Goal: Task Accomplishment & Management: Complete application form

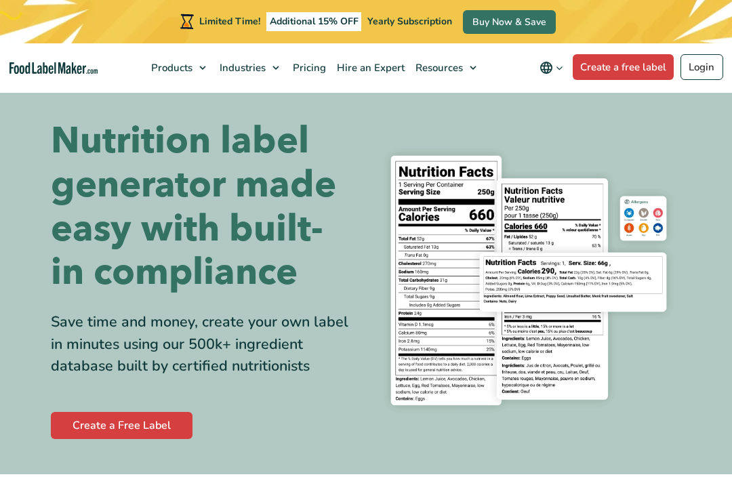
click at [85, 419] on link "Create a Free Label" at bounding box center [122, 425] width 142 height 27
click at [639, 62] on link "Create a free label" at bounding box center [624, 67] width 102 height 26
click at [704, 68] on link "Login" at bounding box center [702, 67] width 43 height 26
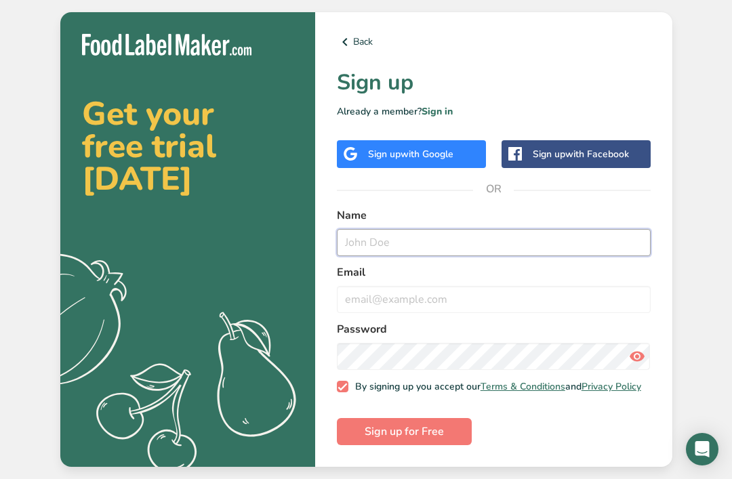
click at [373, 256] on input "text" at bounding box center [494, 242] width 314 height 27
type input "mhaicka"
click at [376, 308] on input "email" at bounding box center [494, 299] width 314 height 27
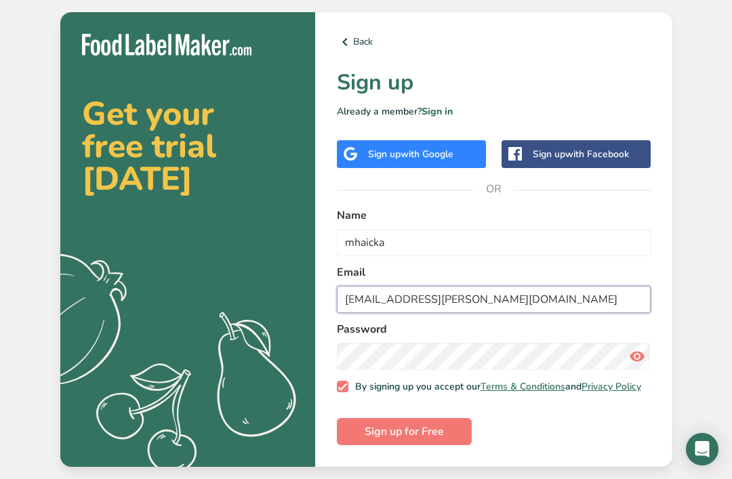
type input "mhaicka.oliva@swan.wa.edu.au"
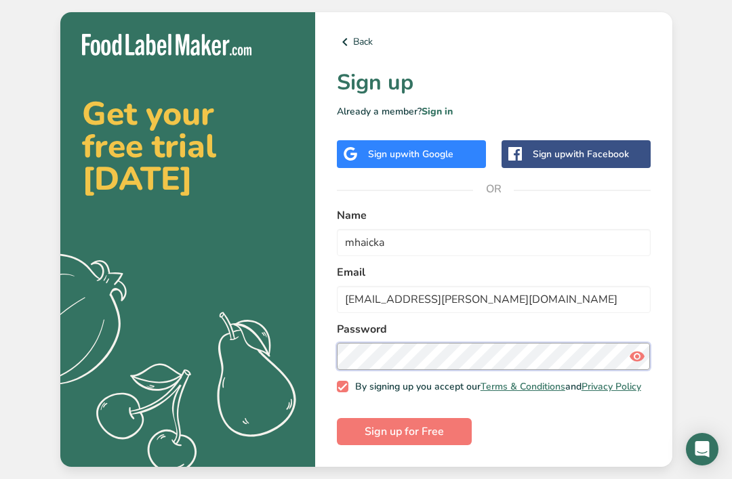
scroll to position [41, 0]
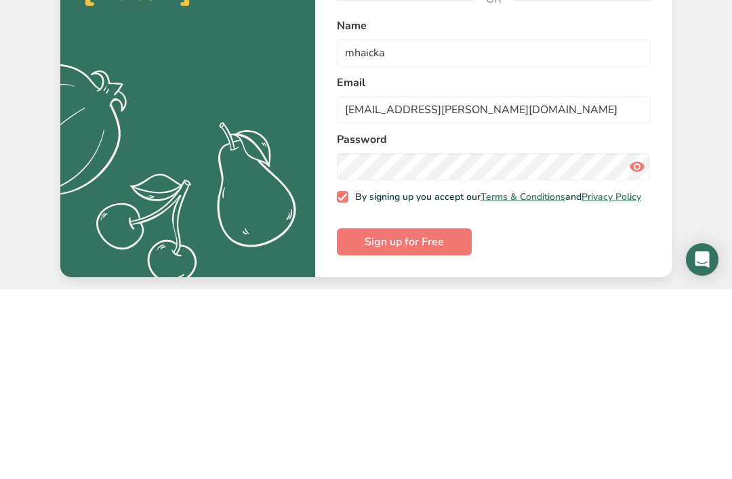
click at [361, 418] on button "Sign up for Free" at bounding box center [404, 431] width 135 height 27
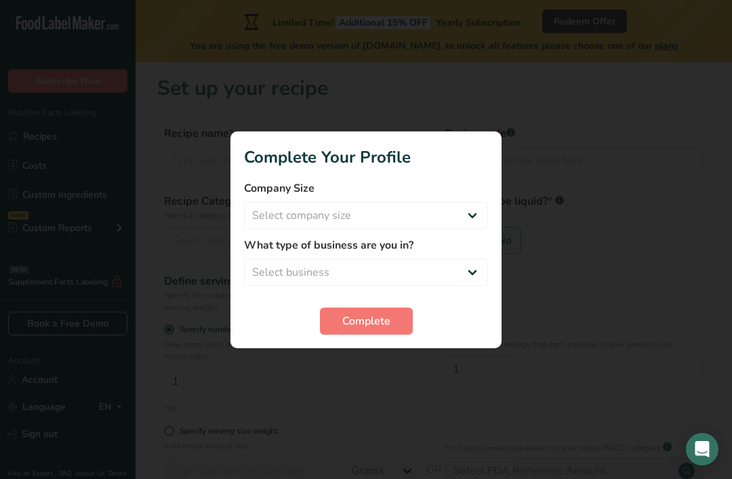
click at [336, 364] on div at bounding box center [366, 239] width 732 height 479
click at [341, 380] on div at bounding box center [366, 239] width 732 height 479
click at [340, 373] on div at bounding box center [366, 239] width 732 height 479
click at [345, 367] on div at bounding box center [366, 239] width 732 height 479
click at [346, 367] on div at bounding box center [366, 239] width 732 height 479
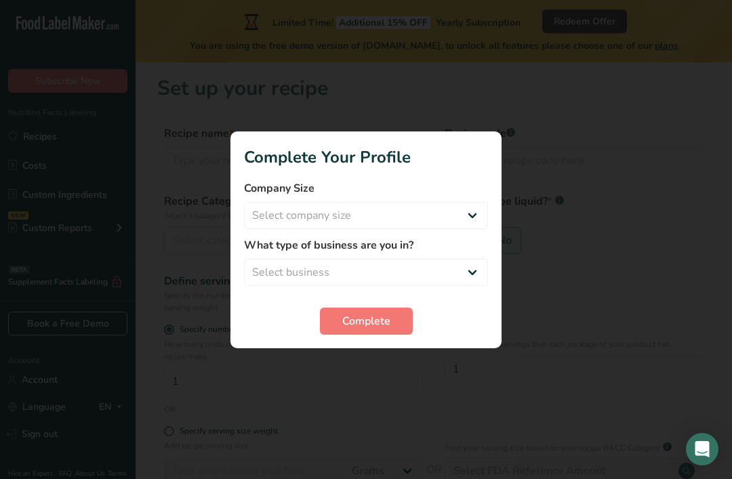
click at [346, 364] on div at bounding box center [366, 239] width 732 height 479
click at [344, 366] on div at bounding box center [366, 239] width 732 height 479
click at [433, 256] on div "What type of business are you in? Select business Packaged Food Manufacturer Re…" at bounding box center [366, 261] width 244 height 49
click at [469, 256] on div "What type of business are you in? Select business Packaged Food Manufacturer Re…" at bounding box center [366, 261] width 244 height 49
click at [477, 259] on select "Select business Packaged Food Manufacturer Restaurant & Cafe Bakery Meal Plans …" at bounding box center [366, 272] width 244 height 27
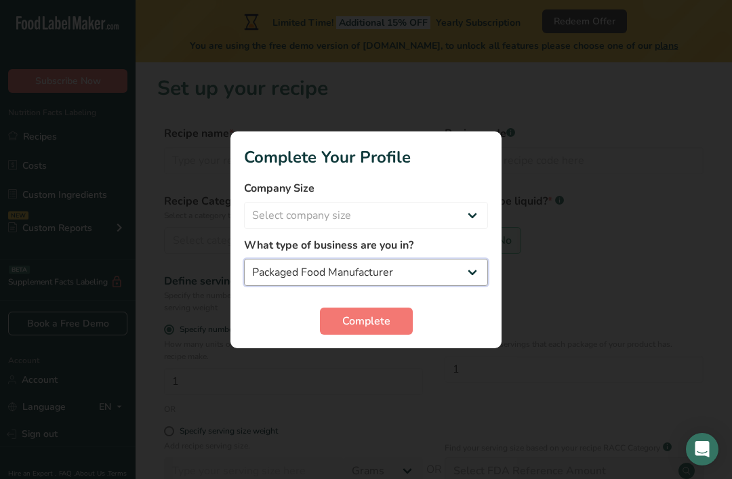
click at [472, 266] on select "Packaged Food Manufacturer Restaurant & Cafe Bakery Meal Plans & Catering Compa…" at bounding box center [366, 272] width 244 height 27
click at [510, 175] on div at bounding box center [366, 239] width 732 height 479
click at [392, 361] on div at bounding box center [366, 239] width 732 height 479
click at [391, 365] on div at bounding box center [366, 239] width 732 height 479
click at [479, 224] on select "Select company size Fewer than 10 Employees 10 to 50 Employees 51 to 500 Employ…" at bounding box center [366, 215] width 244 height 27
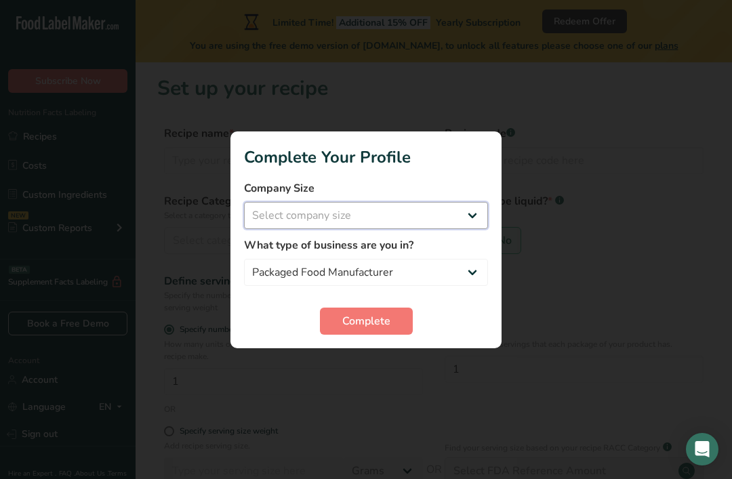
click at [473, 228] on select "Select company size Fewer than 10 Employees 10 to 50 Employees 51 to 500 Employ…" at bounding box center [366, 215] width 244 height 27
click at [468, 260] on select "Packaged Food Manufacturer Restaurant & Cafe Bakery Meal Plans & Catering Compa…" at bounding box center [366, 272] width 244 height 27
click at [500, 173] on section "Complete Your Profile Company Size Select company size Fewer than 10 Employees …" at bounding box center [365, 239] width 271 height 217
click at [498, 172] on section "Complete Your Profile Company Size Select company size Fewer than 10 Employees …" at bounding box center [365, 239] width 271 height 217
click at [489, 178] on section "Complete Your Profile Company Size Select company size Fewer than 10 Employees …" at bounding box center [365, 239] width 271 height 217
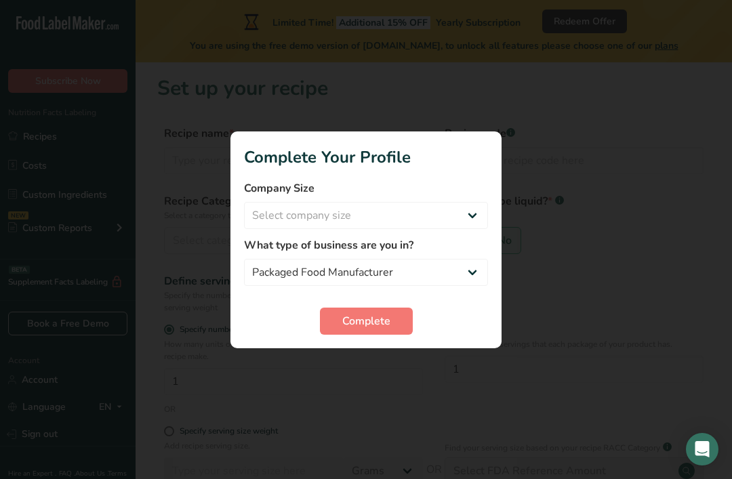
click at [488, 177] on section "Complete Your Profile Company Size Select company size Fewer than 10 Employees …" at bounding box center [365, 239] width 271 height 217
click at [476, 249] on label "What type of business are you in?" at bounding box center [366, 245] width 244 height 16
click at [477, 259] on select "Packaged Food Manufacturer Restaurant & Cafe Bakery Meal Plans & Catering Compa…" at bounding box center [366, 272] width 244 height 27
click at [474, 256] on div "What type of business are you in? Packaged Food Manufacturer Restaurant & Cafe …" at bounding box center [366, 261] width 244 height 49
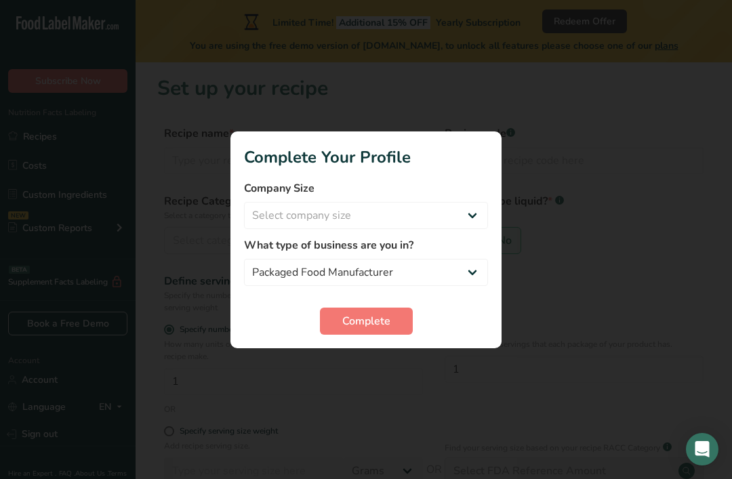
click at [470, 251] on label "What type of business are you in?" at bounding box center [366, 245] width 244 height 16
click at [483, 249] on label "What type of business are you in?" at bounding box center [366, 245] width 244 height 16
click at [463, 259] on select "Packaged Food Manufacturer Restaurant & Cafe Bakery Meal Plans & Catering Compa…" at bounding box center [366, 272] width 244 height 27
select select "8"
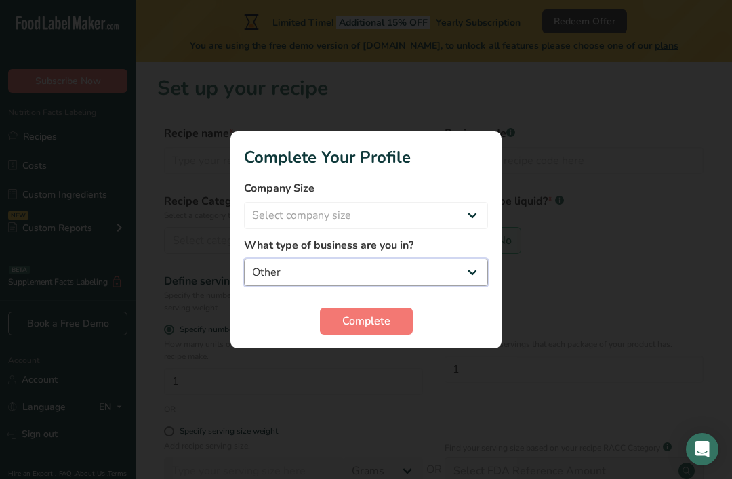
click at [464, 260] on select "Packaged Food Manufacturer Restaurant & Cafe Bakery Meal Plans & Catering Compa…" at bounding box center [366, 272] width 244 height 27
click at [472, 256] on div "What type of business are you in? Packaged Food Manufacturer Restaurant & Cafe …" at bounding box center [366, 261] width 244 height 49
click at [481, 227] on select "Select company size Fewer than 10 Employees 10 to 50 Employees 51 to 500 Employ…" at bounding box center [366, 215] width 244 height 27
click at [485, 204] on select "Select company size Fewer than 10 Employees 10 to 50 Employees 51 to 500 Employ…" at bounding box center [366, 215] width 244 height 27
select select "1"
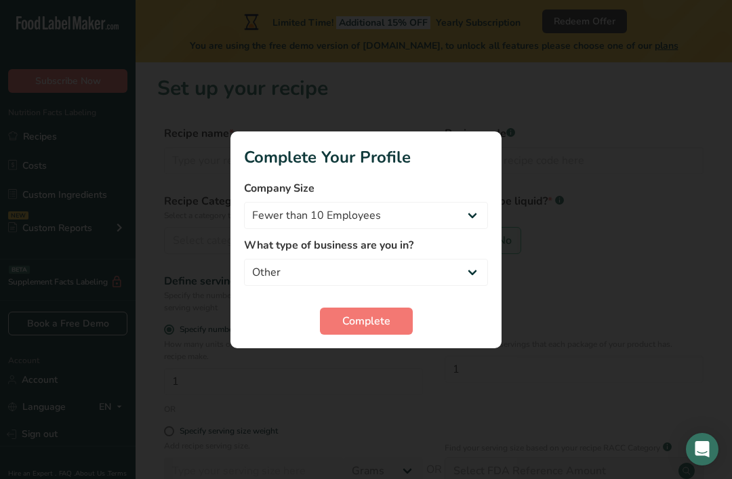
click at [389, 368] on div at bounding box center [366, 239] width 732 height 479
click at [376, 365] on div at bounding box center [366, 239] width 732 height 479
click at [382, 367] on div at bounding box center [366, 239] width 732 height 479
click at [380, 365] on div at bounding box center [366, 239] width 732 height 479
click at [384, 364] on div at bounding box center [366, 239] width 732 height 479
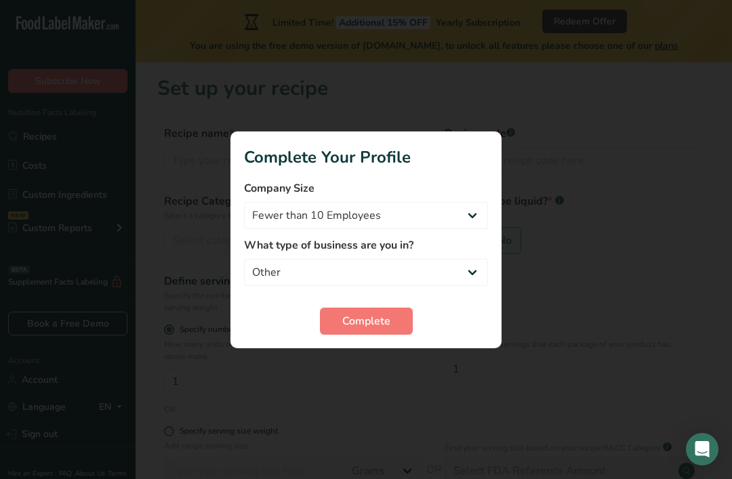
click at [473, 325] on div "Complete" at bounding box center [366, 321] width 244 height 27
click at [463, 318] on div "Complete" at bounding box center [366, 321] width 244 height 27
click at [464, 295] on form "Company Size Fewer than 10 Employees 10 to 50 Employees 51 to 500 Employees Ove…" at bounding box center [366, 257] width 244 height 155
click at [470, 285] on select "Packaged Food Manufacturer Restaurant & Cafe Bakery Meal Plans & Catering Compa…" at bounding box center [366, 272] width 244 height 27
select select "1"
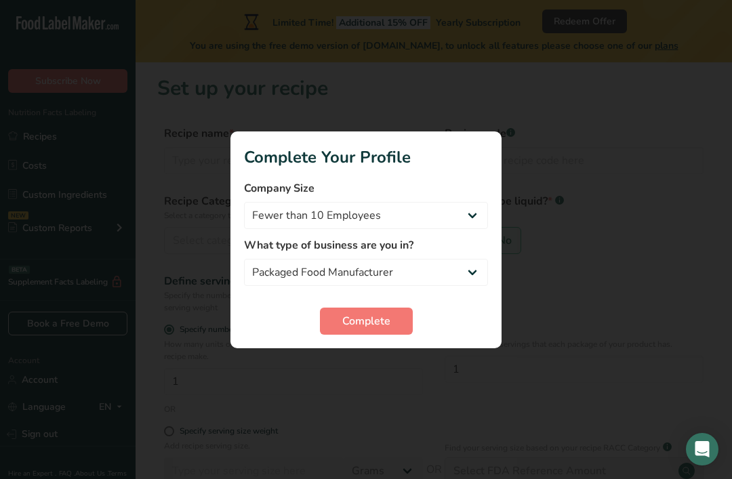
click at [382, 367] on div at bounding box center [366, 239] width 732 height 479
click at [386, 363] on div at bounding box center [366, 239] width 732 height 479
click at [390, 363] on div at bounding box center [366, 239] width 732 height 479
click at [392, 353] on div at bounding box center [366, 239] width 732 height 479
click at [432, 285] on select "Packaged Food Manufacturer Restaurant & Cafe Bakery Meal Plans & Catering Compa…" at bounding box center [366, 272] width 244 height 27
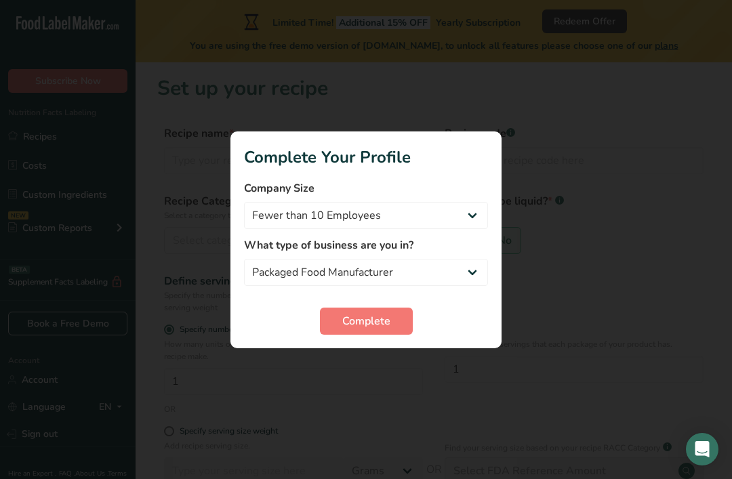
click at [451, 361] on div at bounding box center [366, 239] width 732 height 479
click at [421, 395] on div at bounding box center [366, 239] width 732 height 479
click at [388, 378] on div at bounding box center [366, 239] width 732 height 479
click at [392, 364] on div at bounding box center [366, 239] width 732 height 479
click at [373, 370] on div at bounding box center [366, 239] width 732 height 479
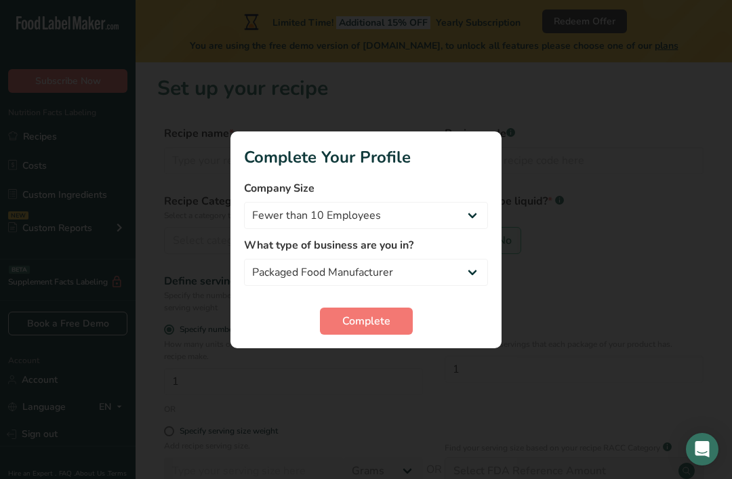
click at [392, 346] on section "Complete Your Profile Company Size Fewer than 10 Employees 10 to 50 Employees 5…" at bounding box center [365, 239] width 271 height 217
click at [119, 290] on div at bounding box center [366, 239] width 732 height 479
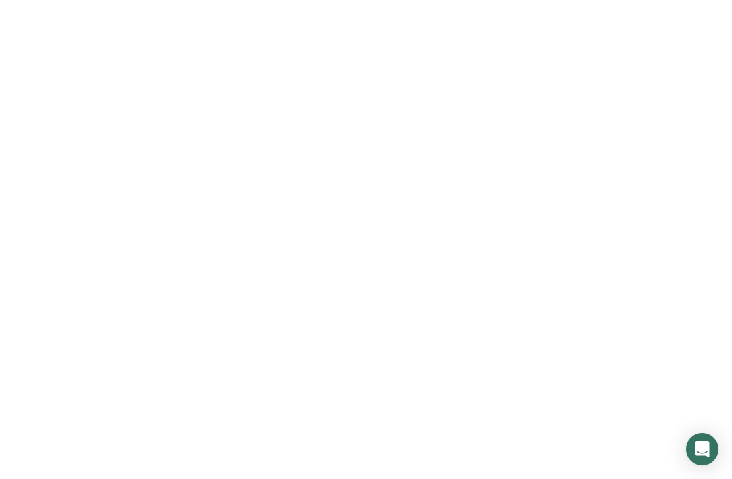
scroll to position [45, 0]
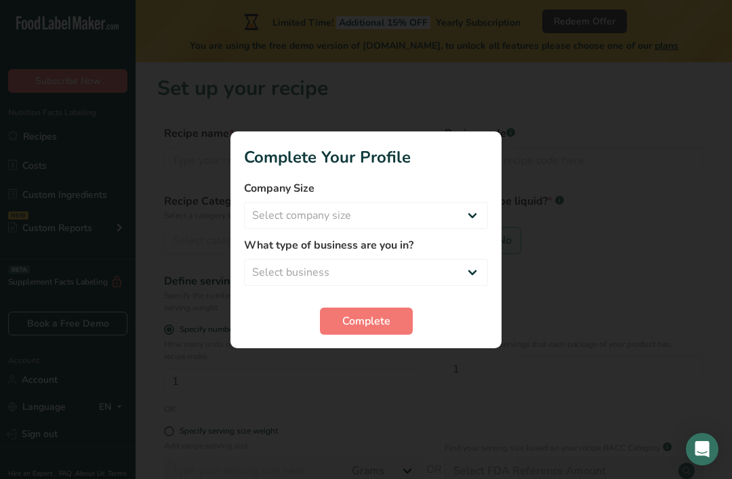
click at [617, 70] on div at bounding box center [366, 239] width 732 height 479
click at [470, 220] on select "Select company size Fewer than 10 Employees 10 to 50 Employees 51 to 500 Employ…" at bounding box center [366, 215] width 244 height 27
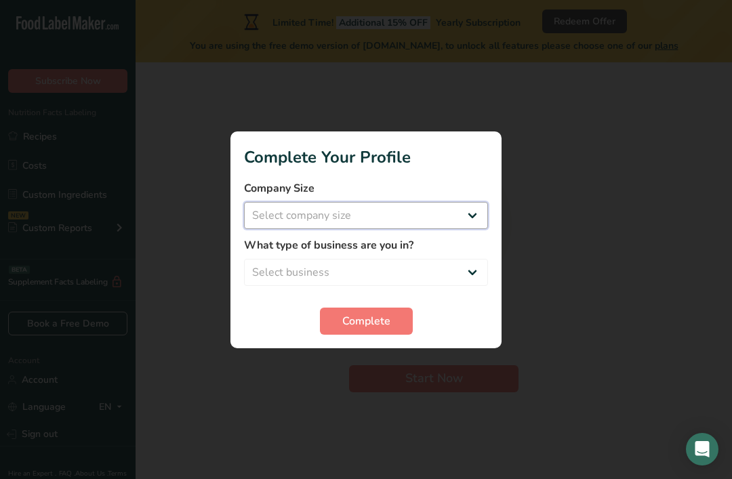
select select "1"
click at [462, 267] on select "Select business Packaged Food Manufacturer Restaurant & Cafe Bakery Meal Plans …" at bounding box center [366, 272] width 244 height 27
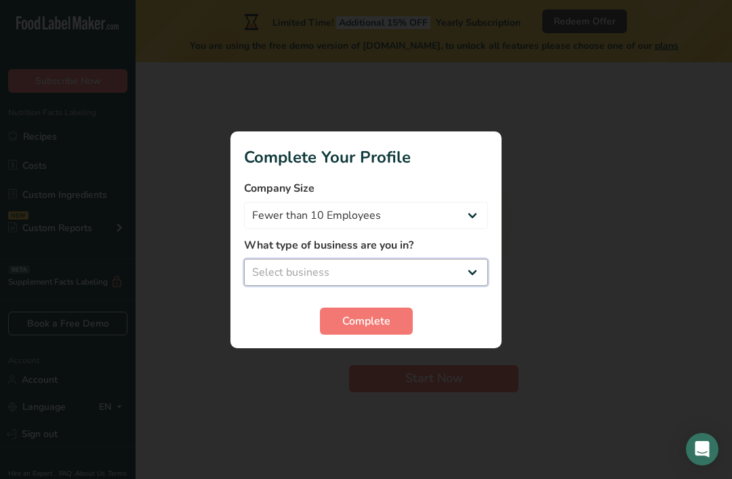
select select "8"
click at [384, 319] on span "Complete" at bounding box center [366, 321] width 48 height 16
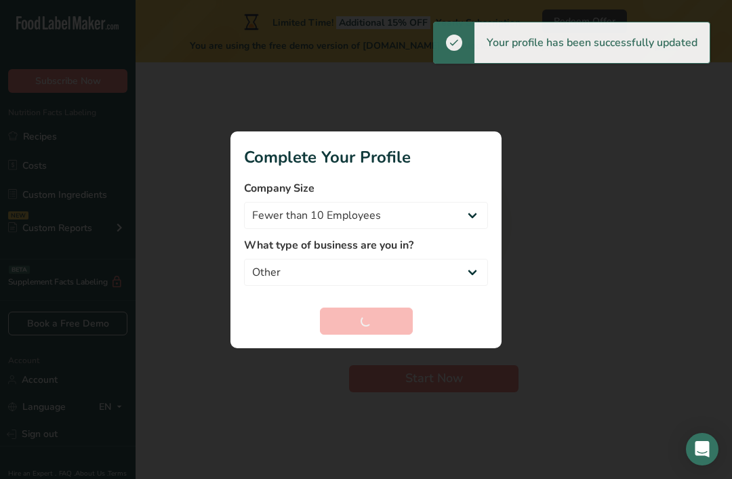
click at [686, 155] on div at bounding box center [366, 239] width 732 height 479
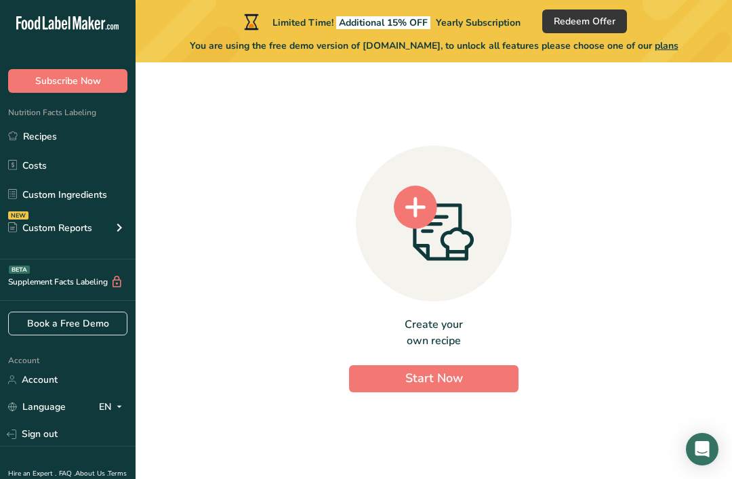
click at [421, 228] on circle at bounding box center [415, 207] width 43 height 43
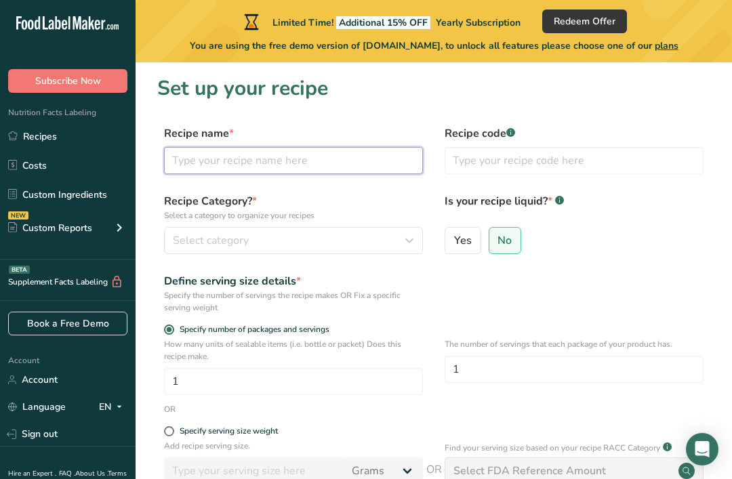
click at [361, 158] on input "text" at bounding box center [293, 160] width 259 height 27
type input "MINIBOX Gummies"
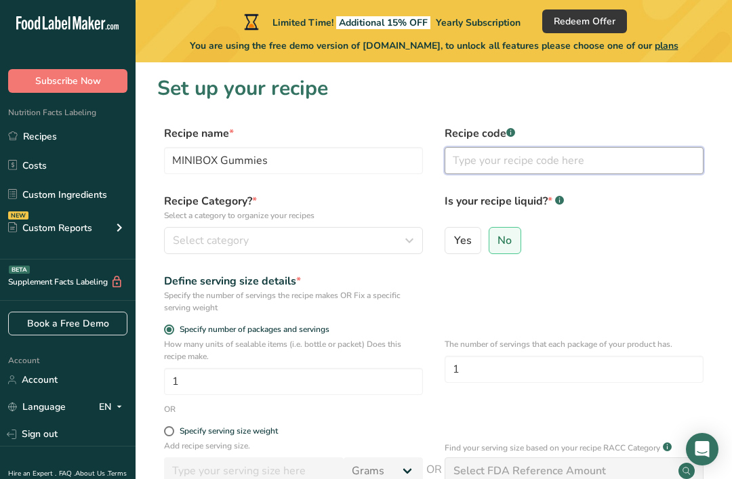
click at [635, 155] on input "text" at bounding box center [574, 160] width 259 height 27
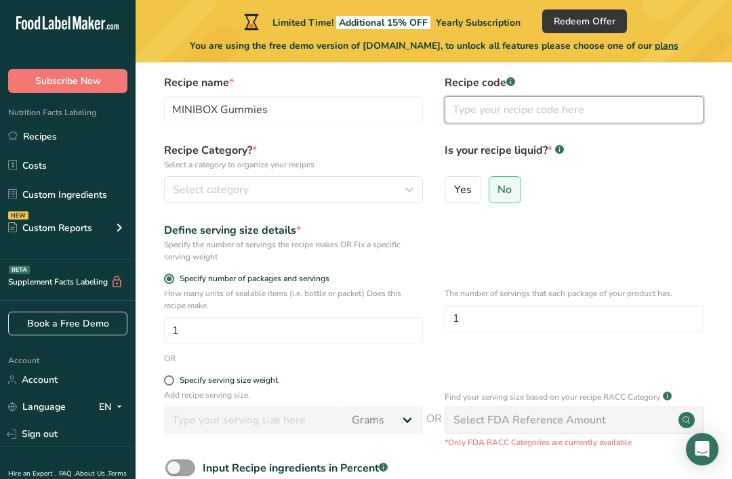
scroll to position [46, 0]
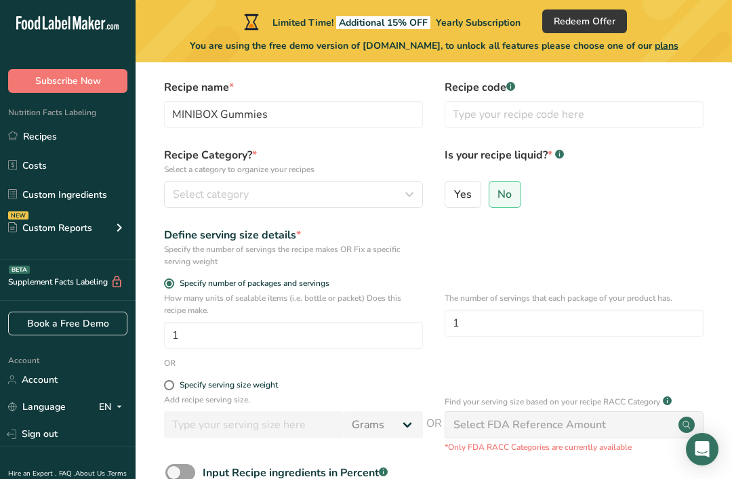
click at [181, 190] on span "Select category" at bounding box center [211, 194] width 76 height 16
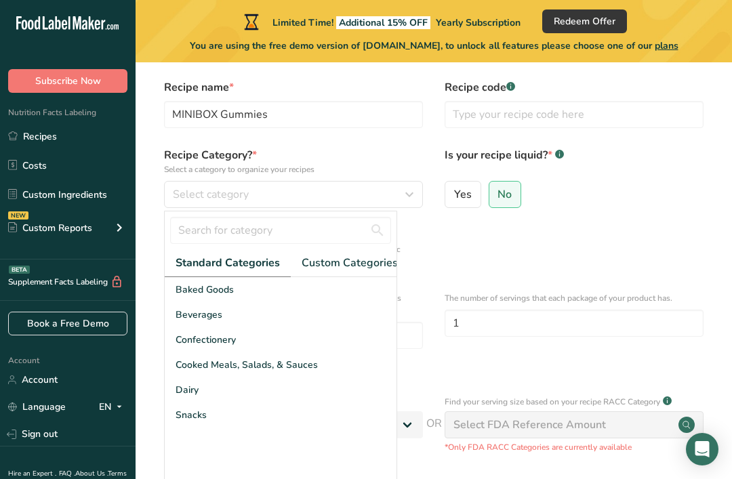
click at [211, 343] on span "Confectionery" at bounding box center [206, 340] width 60 height 14
